Goal: Task Accomplishment & Management: Use online tool/utility

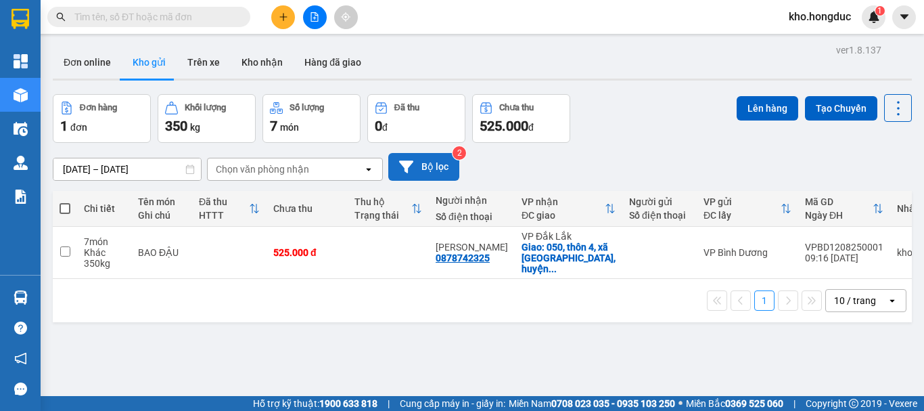
click at [425, 166] on button "Bộ lọc" at bounding box center [423, 167] width 71 height 28
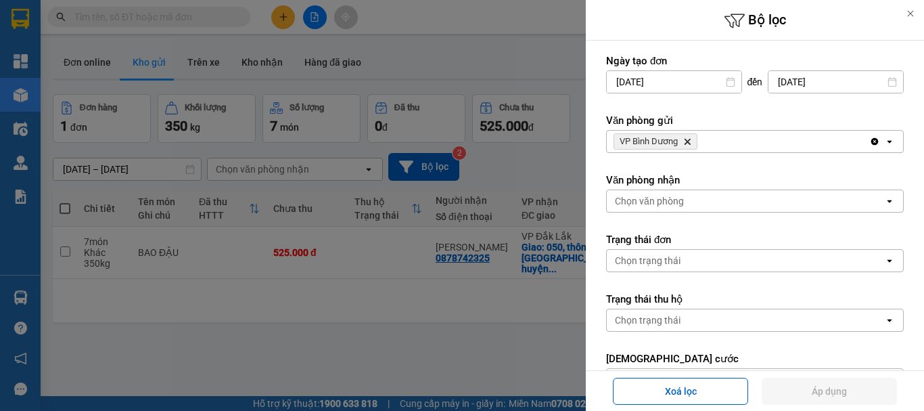
click at [684, 141] on icon "Delete" at bounding box center [687, 141] width 8 height 8
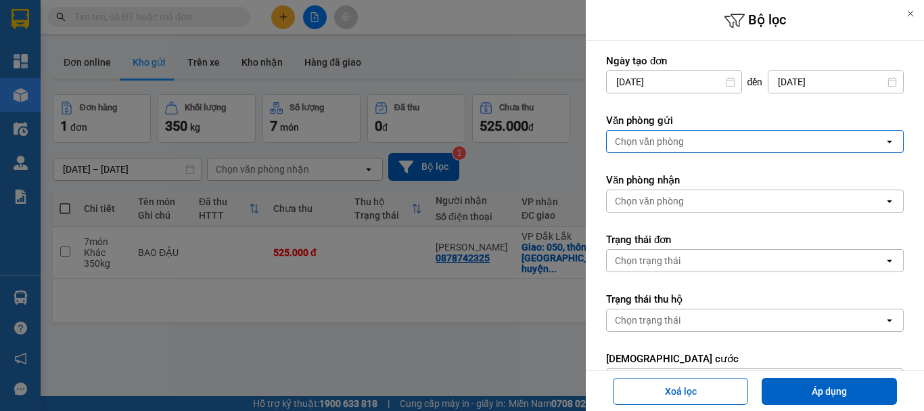
click at [684, 141] on div "Chọn văn phòng" at bounding box center [745, 142] width 277 height 22
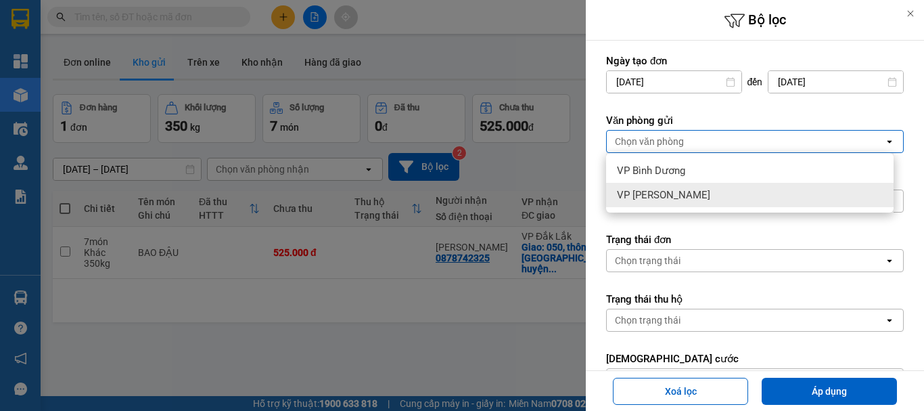
click at [660, 194] on span "VP [PERSON_NAME]" at bounding box center [663, 195] width 93 height 14
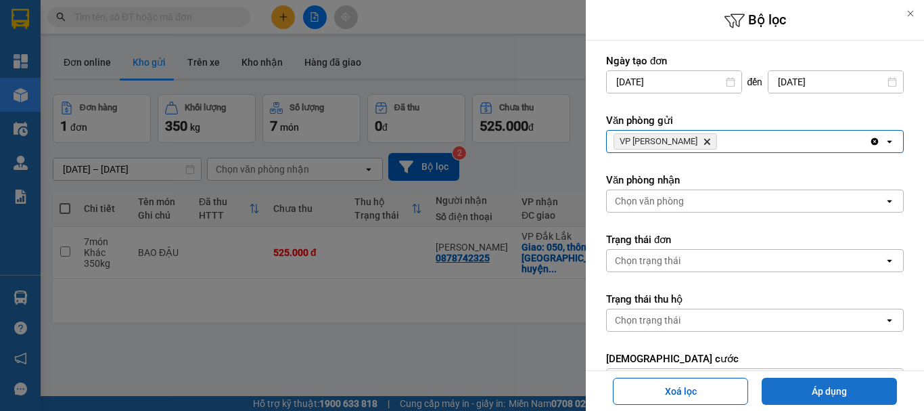
click at [839, 393] on button "Áp dụng" at bounding box center [829, 390] width 135 height 27
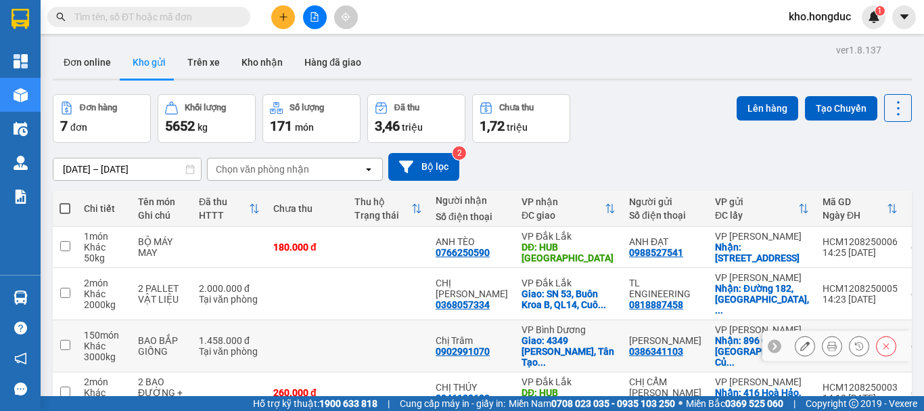
scroll to position [135, 0]
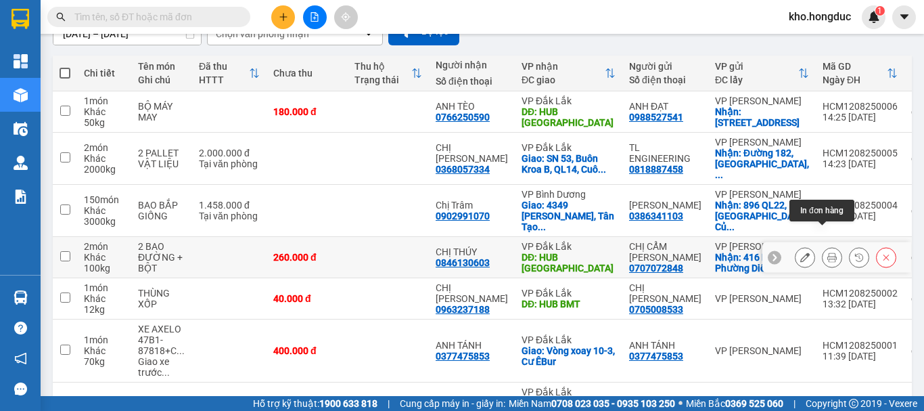
click at [822, 245] on button at bounding box center [831, 257] width 19 height 24
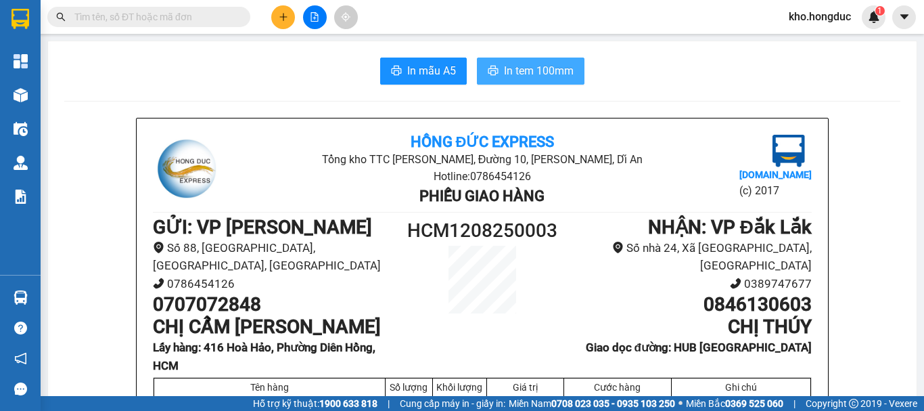
click at [525, 70] on span "In tem 100mm" at bounding box center [539, 70] width 70 height 17
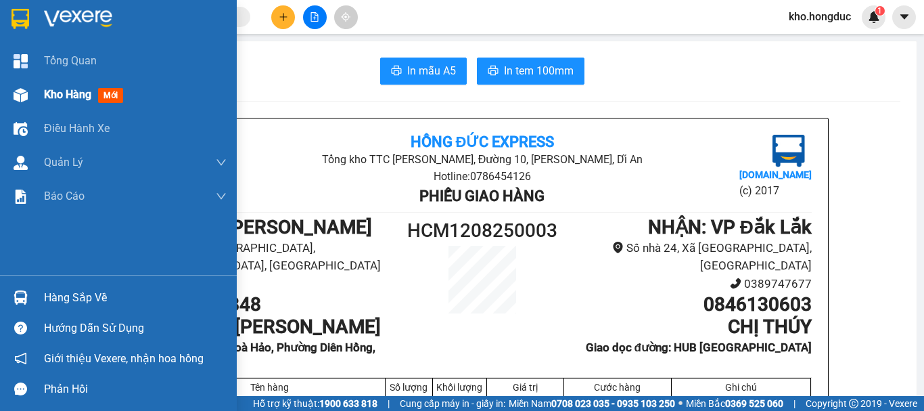
drag, startPoint x: 70, startPoint y: 104, endPoint x: 78, endPoint y: 103, distance: 8.1
click at [72, 104] on div "Kho hàng mới" at bounding box center [135, 95] width 183 height 34
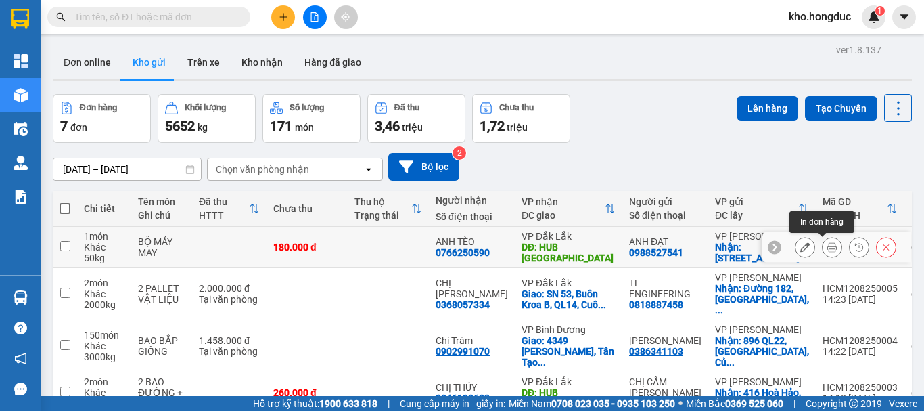
click at [827, 245] on icon at bounding box center [831, 246] width 9 height 9
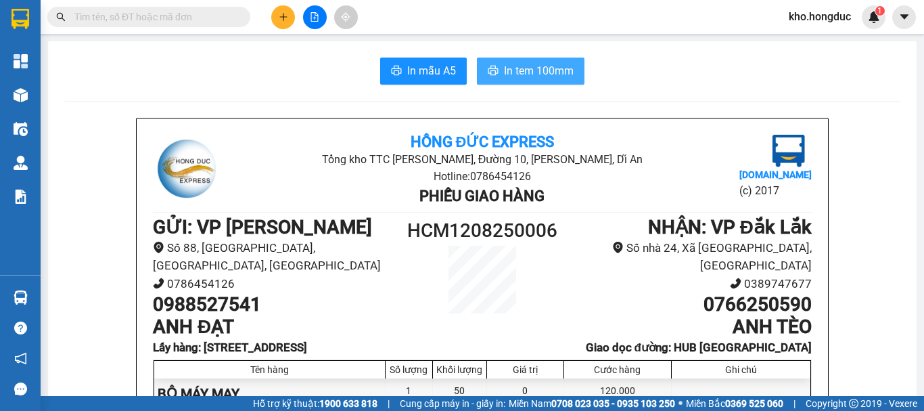
click at [504, 75] on span "In tem 100mm" at bounding box center [539, 70] width 70 height 17
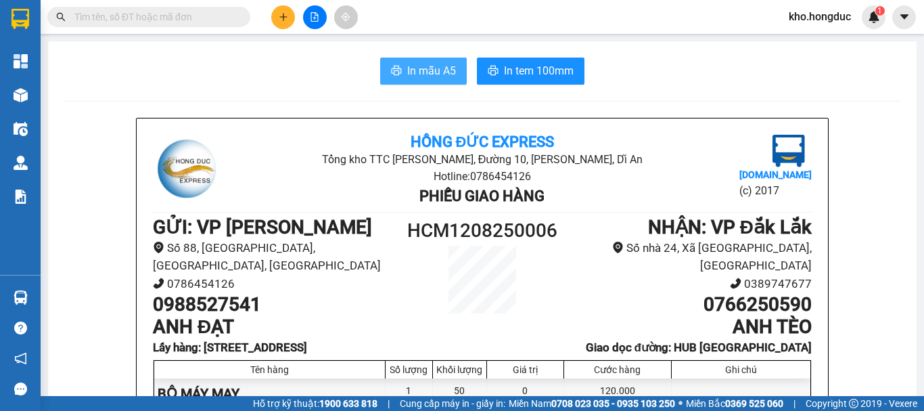
click at [408, 63] on span "In mẫu A5" at bounding box center [431, 70] width 49 height 17
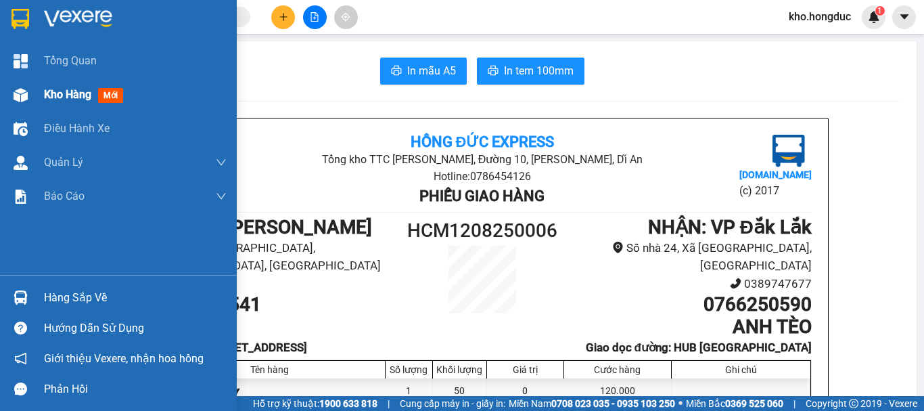
click at [31, 97] on div at bounding box center [21, 95] width 24 height 24
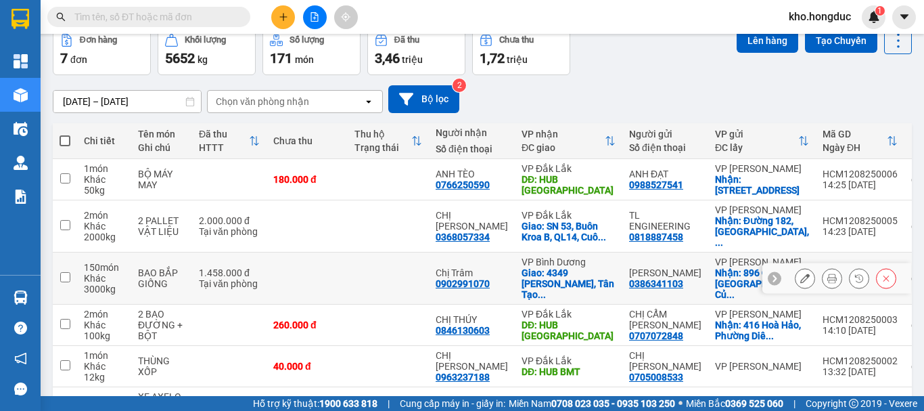
scroll to position [135, 0]
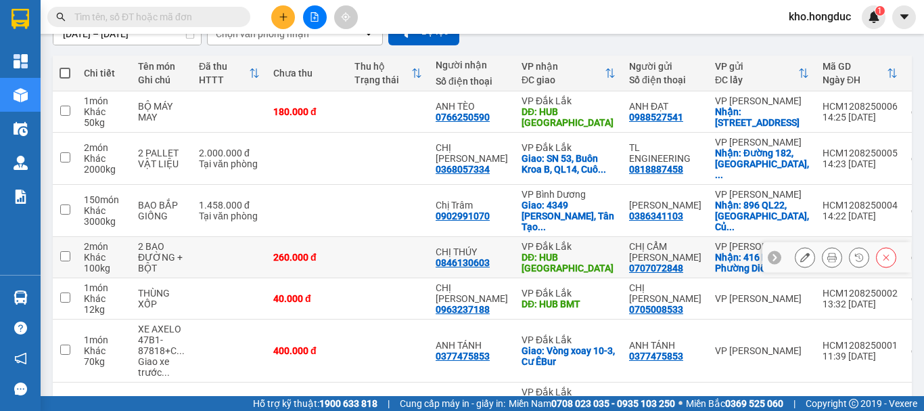
click at [826, 245] on button at bounding box center [831, 257] width 19 height 24
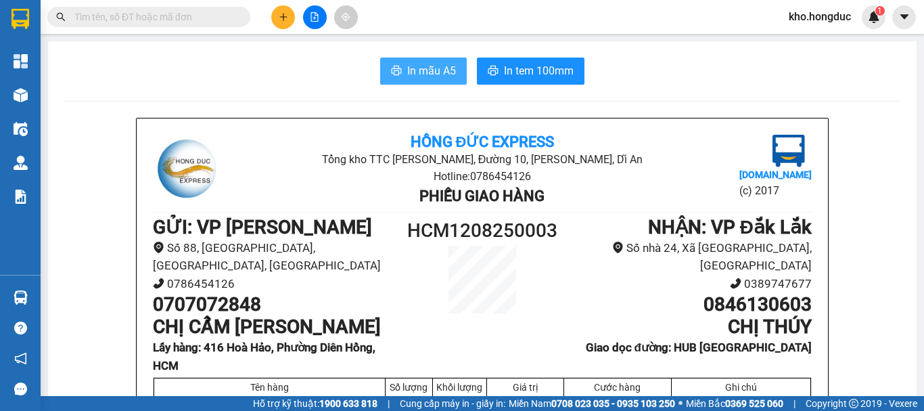
click at [415, 77] on span "In mẫu A5" at bounding box center [431, 70] width 49 height 17
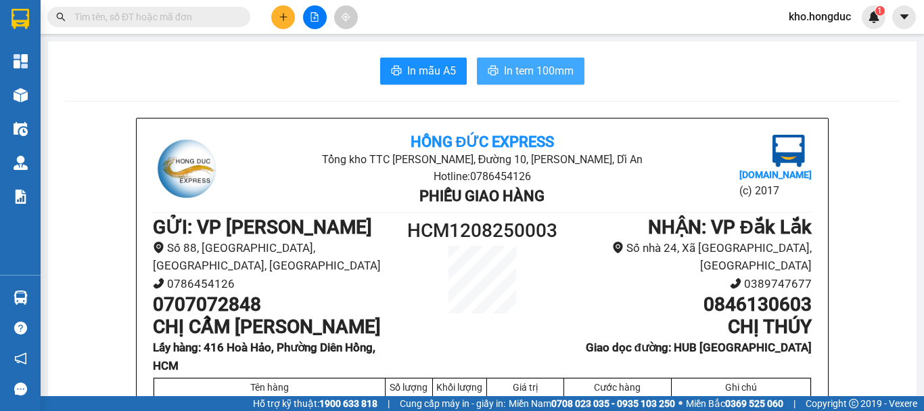
click at [552, 70] on span "In tem 100mm" at bounding box center [539, 70] width 70 height 17
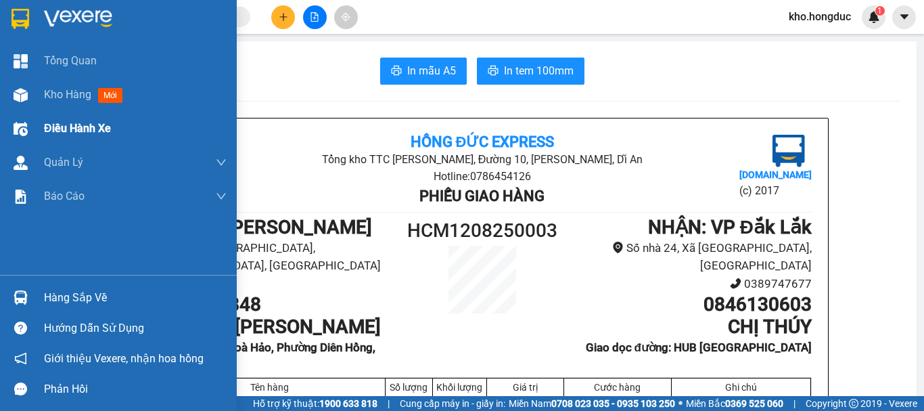
drag, startPoint x: 0, startPoint y: 141, endPoint x: 1, endPoint y: 130, distance: 10.8
click at [0, 140] on div "Điều hành xe" at bounding box center [118, 129] width 237 height 34
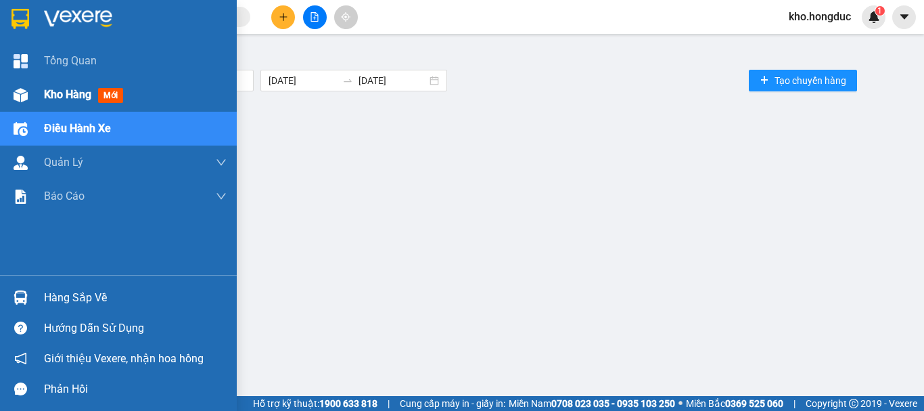
click at [37, 93] on div "Kho hàng mới" at bounding box center [118, 95] width 237 height 34
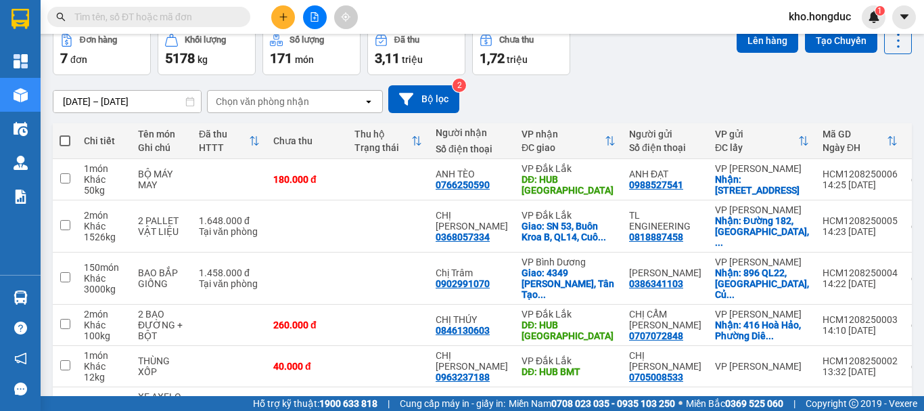
scroll to position [135, 0]
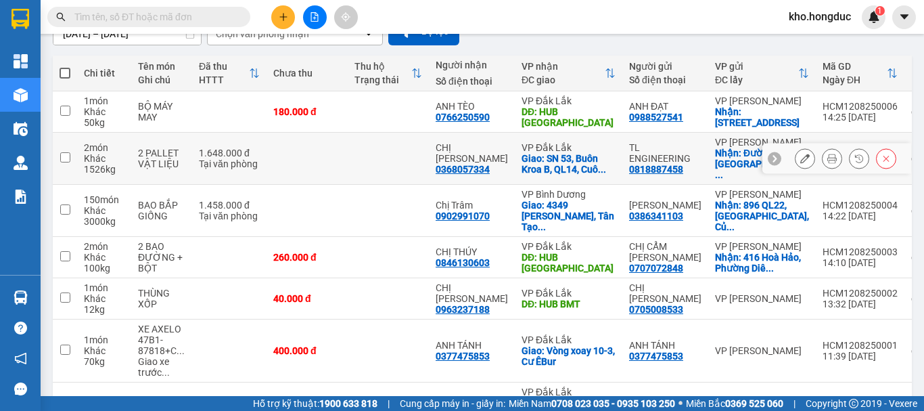
click at [827, 154] on icon at bounding box center [831, 158] width 9 height 9
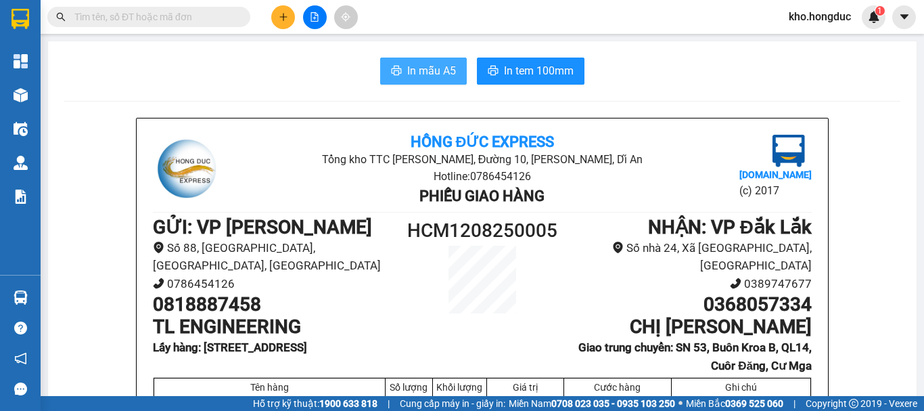
click at [421, 75] on span "In mẫu A5" at bounding box center [431, 70] width 49 height 17
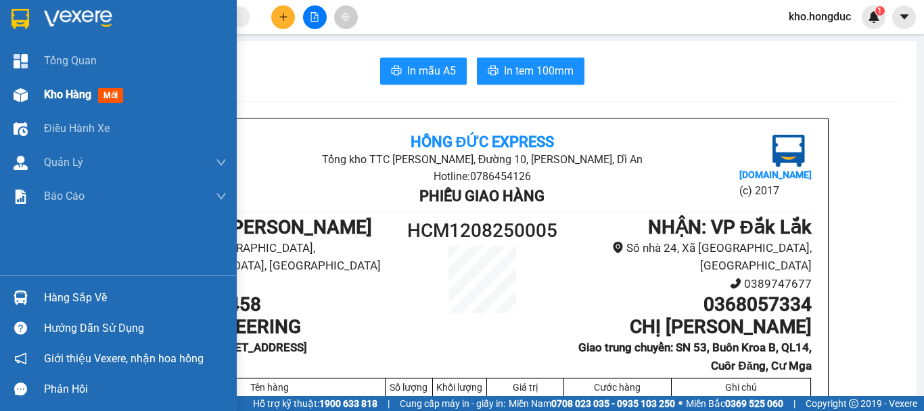
click at [27, 104] on div at bounding box center [21, 95] width 24 height 24
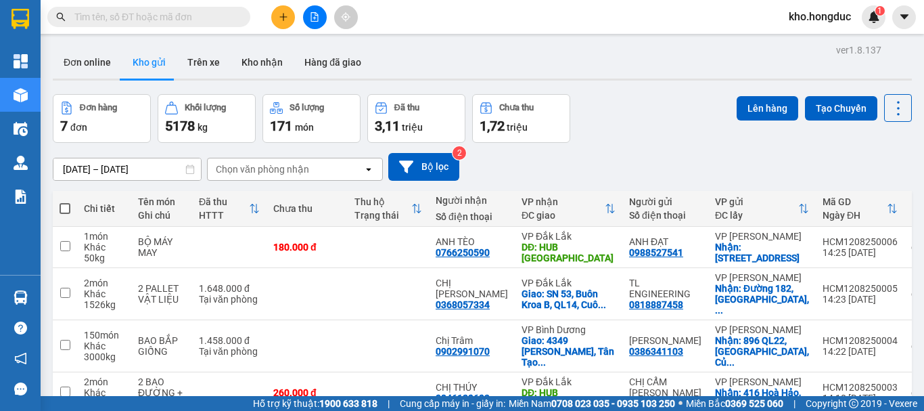
click at [506, 165] on div "[DATE] – [DATE] Press the down arrow key to interact with the calendar and sele…" at bounding box center [482, 167] width 859 height 28
click at [425, 158] on button "Bộ lọc" at bounding box center [423, 167] width 71 height 28
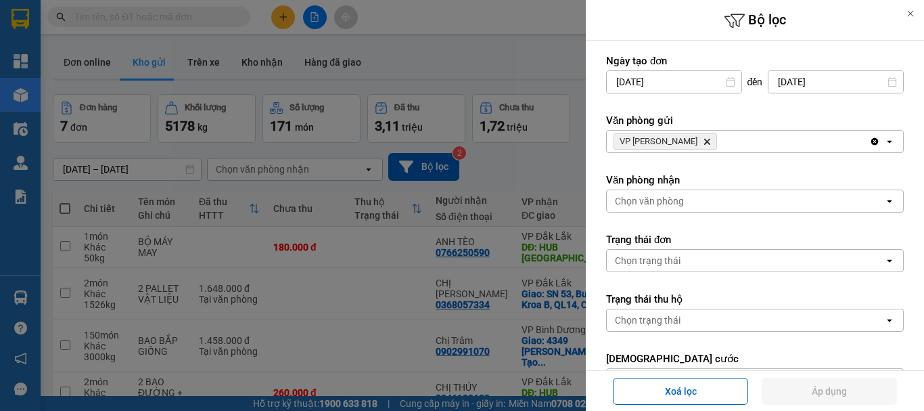
click at [685, 137] on span "VP [PERSON_NAME]" at bounding box center [664, 141] width 103 height 16
click at [703, 141] on icon "Delete" at bounding box center [707, 141] width 8 height 8
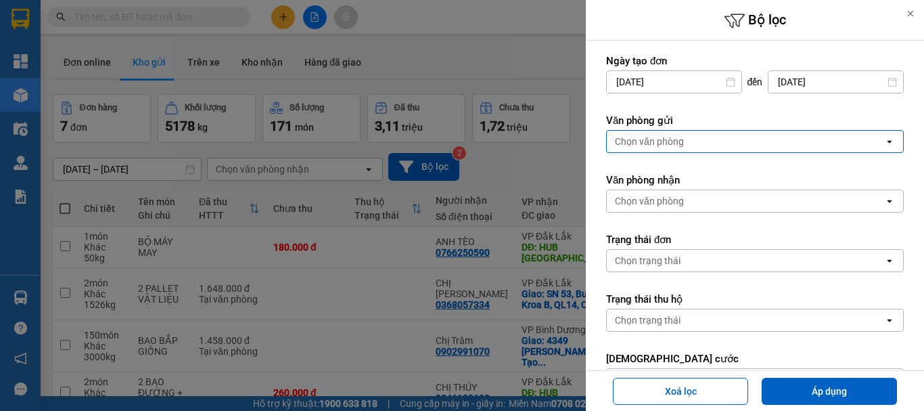
click at [688, 141] on div "Chọn văn phòng" at bounding box center [745, 142] width 277 height 22
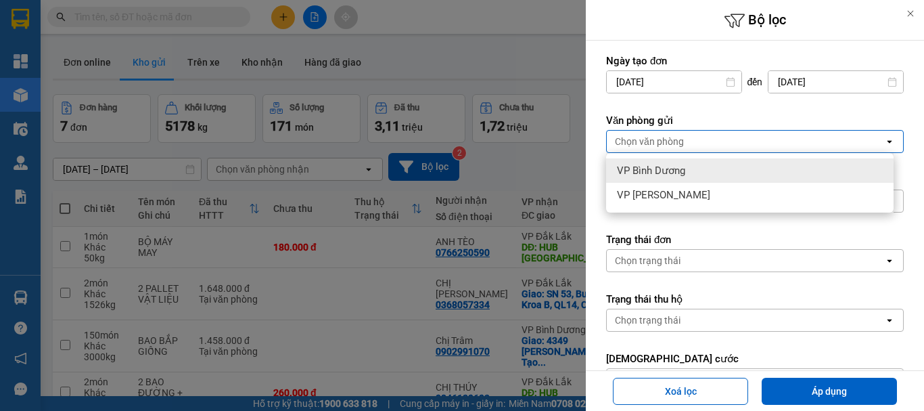
click at [678, 168] on span "VP Bình Dương" at bounding box center [651, 171] width 68 height 14
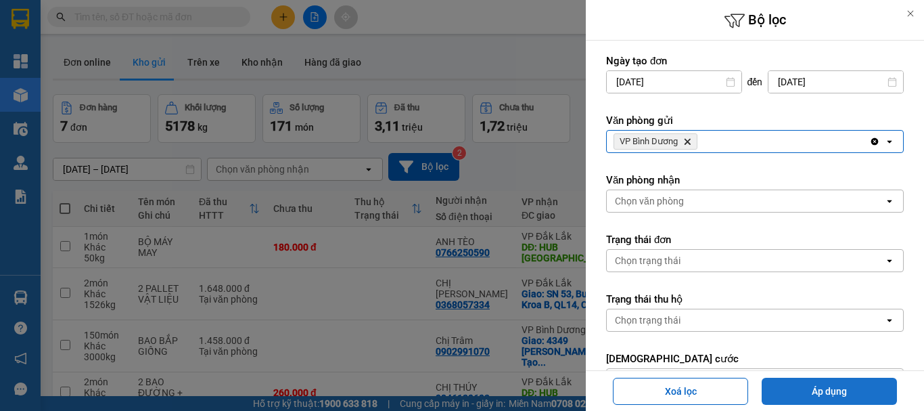
click at [832, 398] on button "Áp dụng" at bounding box center [829, 390] width 135 height 27
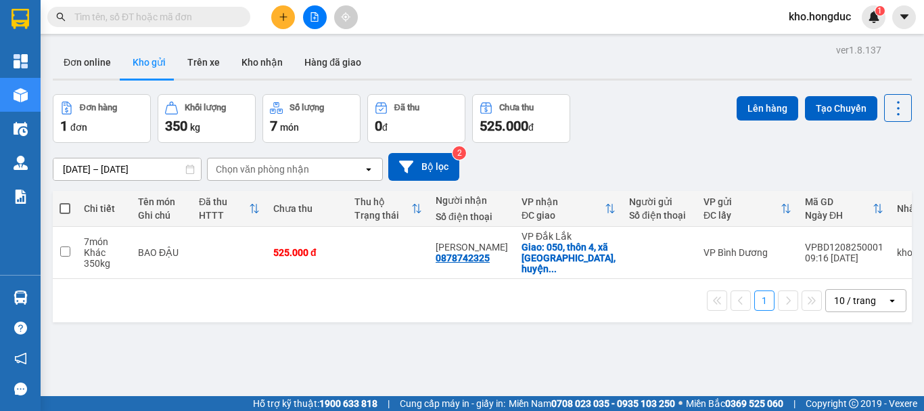
drag, startPoint x: 400, startPoint y: 309, endPoint x: 449, endPoint y: 258, distance: 70.8
click at [400, 309] on div "1 10 / trang open" at bounding box center [482, 300] width 859 height 43
drag, startPoint x: 70, startPoint y: 205, endPoint x: 94, endPoint y: 196, distance: 25.3
click at [71, 205] on th at bounding box center [65, 209] width 24 height 36
click at [762, 110] on button "Lên hàng" at bounding box center [767, 108] width 62 height 24
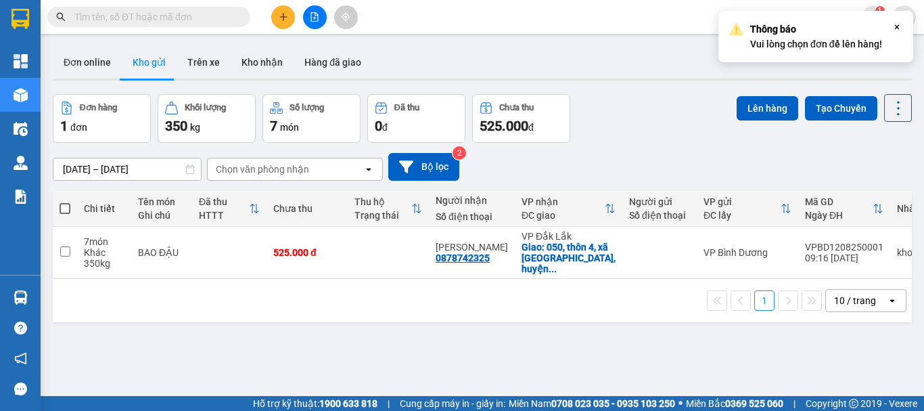
click at [70, 204] on span at bounding box center [65, 208] width 11 height 11
click at [65, 202] on input "checkbox" at bounding box center [65, 202] width 0 height 0
checkbox input "true"
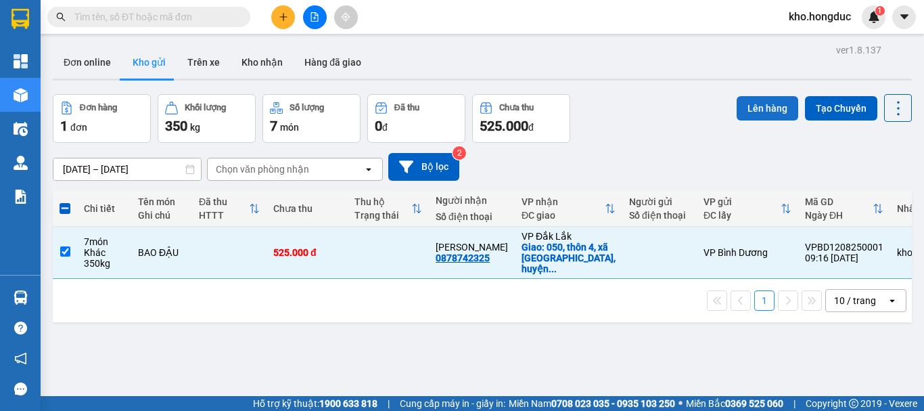
click at [750, 120] on button "Lên hàng" at bounding box center [767, 108] width 62 height 24
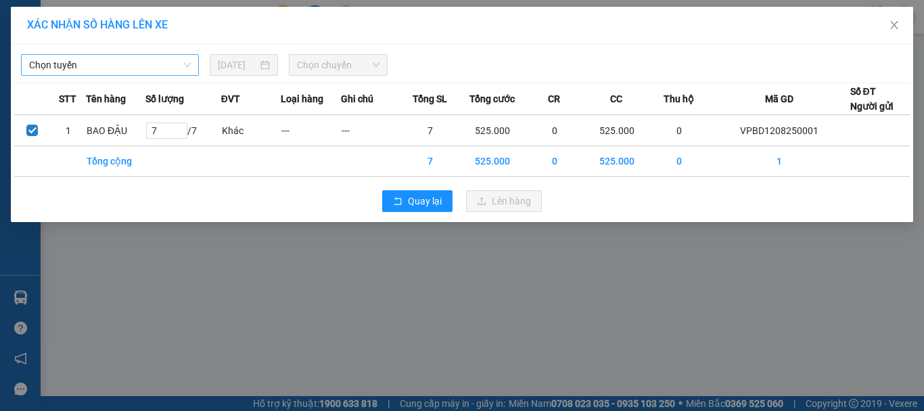
click at [131, 74] on span "Chọn tuyến" at bounding box center [110, 65] width 162 height 20
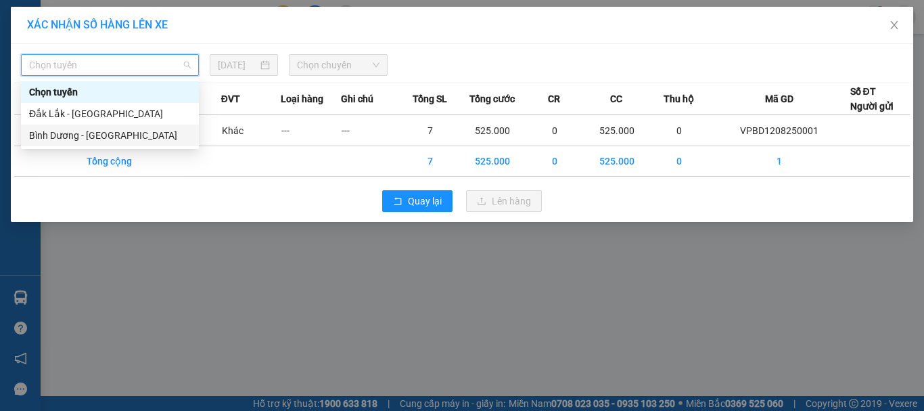
click at [91, 128] on div "Bình Dương - [GEOGRAPHIC_DATA]" at bounding box center [110, 135] width 162 height 15
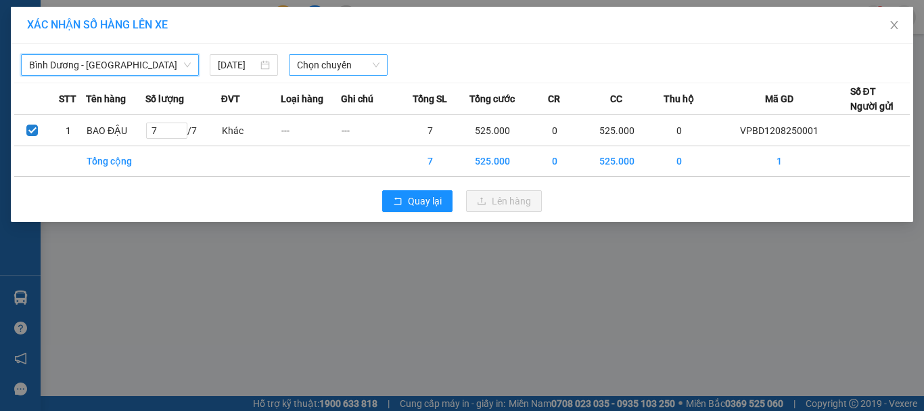
click at [327, 70] on span "Chọn chuyến" at bounding box center [338, 65] width 83 height 20
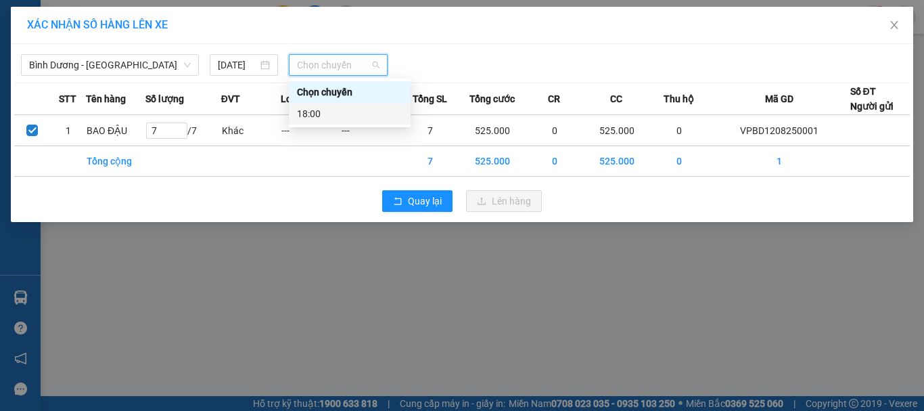
click at [327, 110] on div "18:00" at bounding box center [350, 113] width 106 height 15
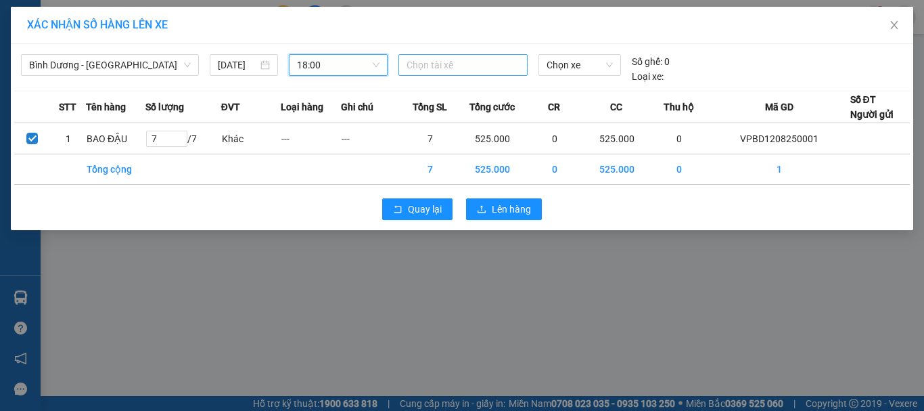
click at [446, 66] on div at bounding box center [463, 65] width 123 height 16
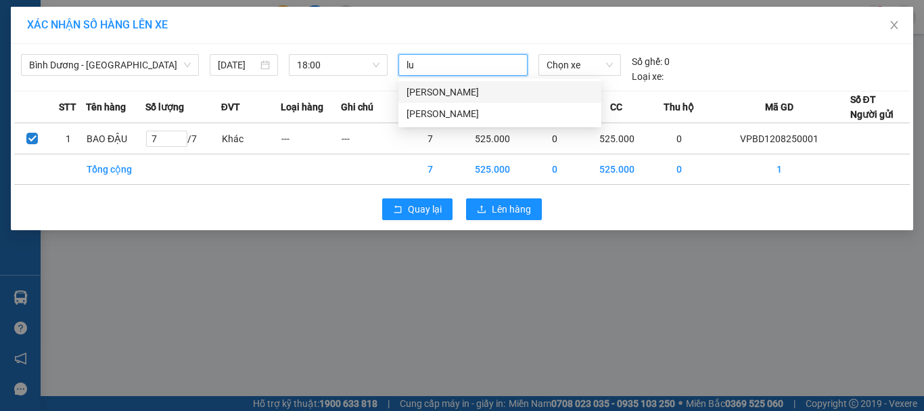
type input "luu"
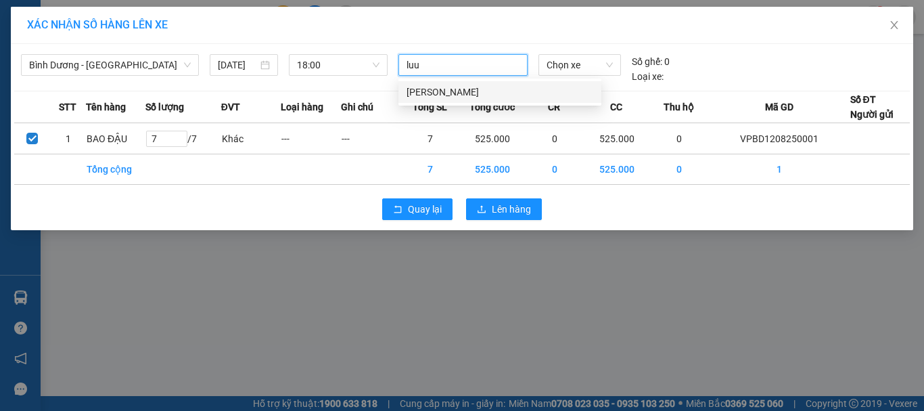
click at [471, 97] on div "[PERSON_NAME]" at bounding box center [499, 92] width 187 height 15
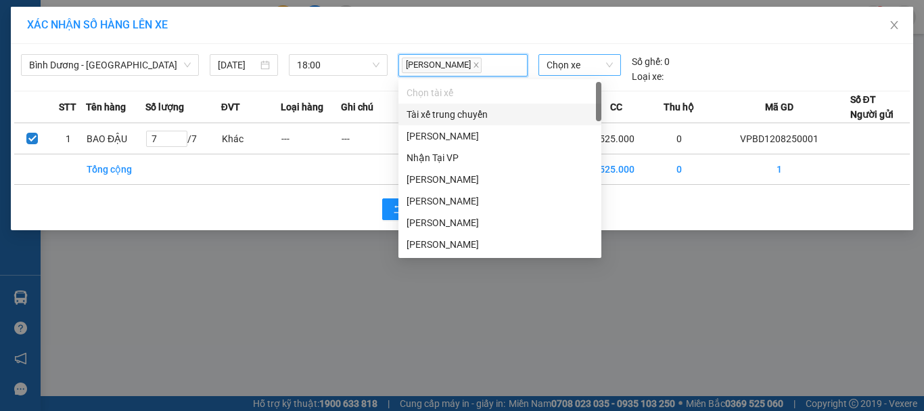
click at [576, 60] on span "Chọn xe" at bounding box center [579, 65] width 66 height 20
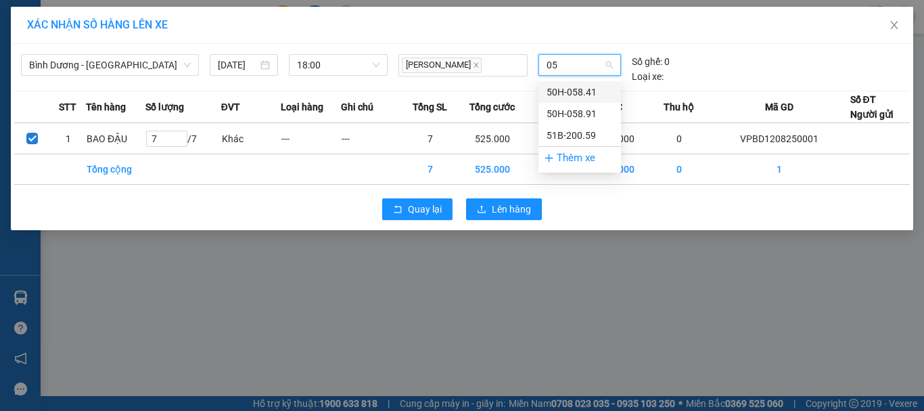
type input "058"
click at [605, 95] on div "50H-058.41" at bounding box center [579, 92] width 66 height 15
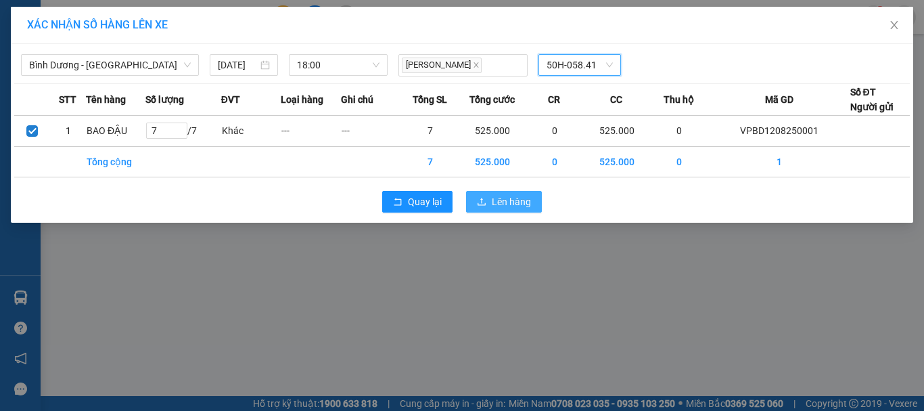
click at [515, 200] on span "Lên hàng" at bounding box center [511, 201] width 39 height 15
